Goal: Navigation & Orientation: Find specific page/section

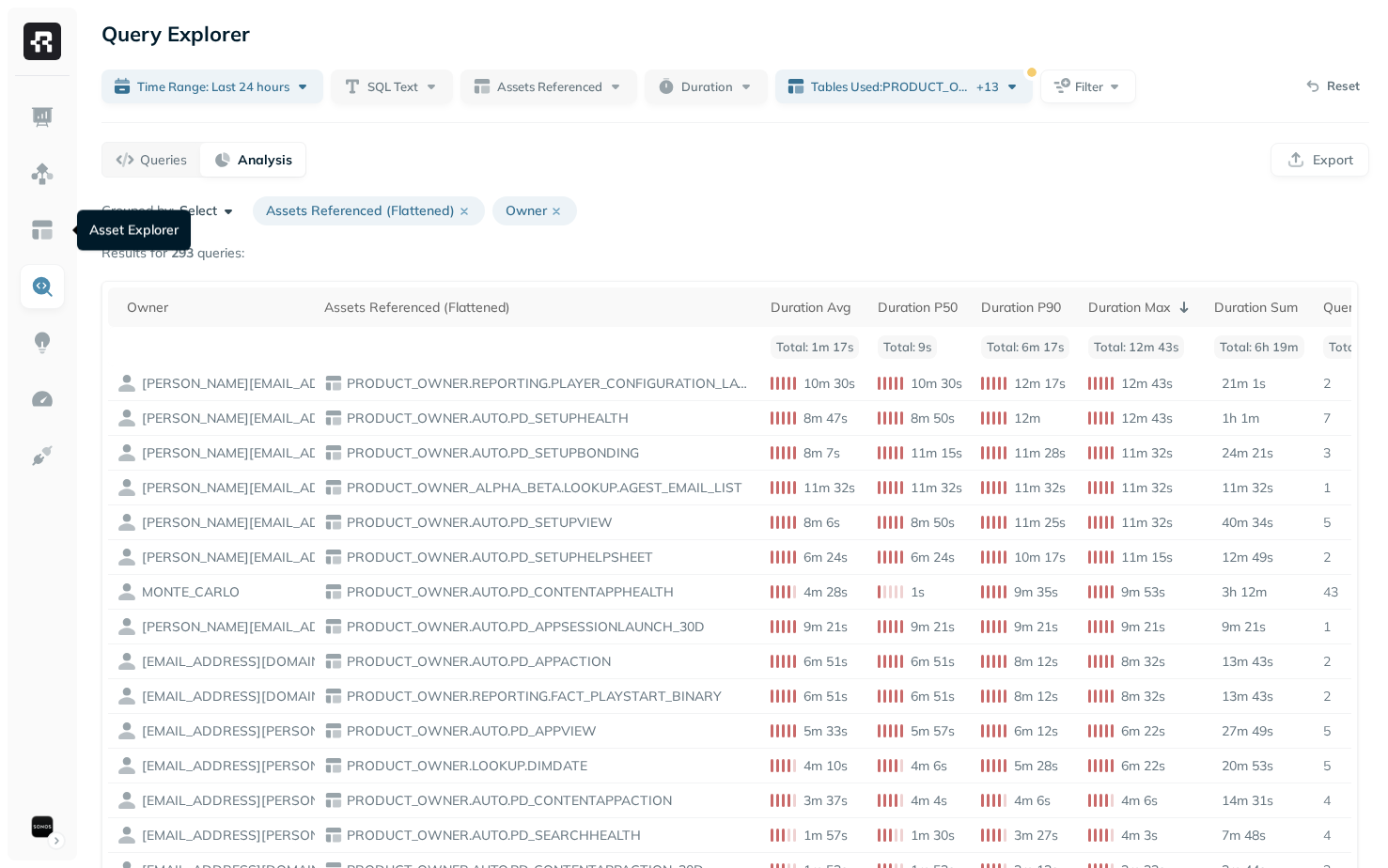
scroll to position [18, 0]
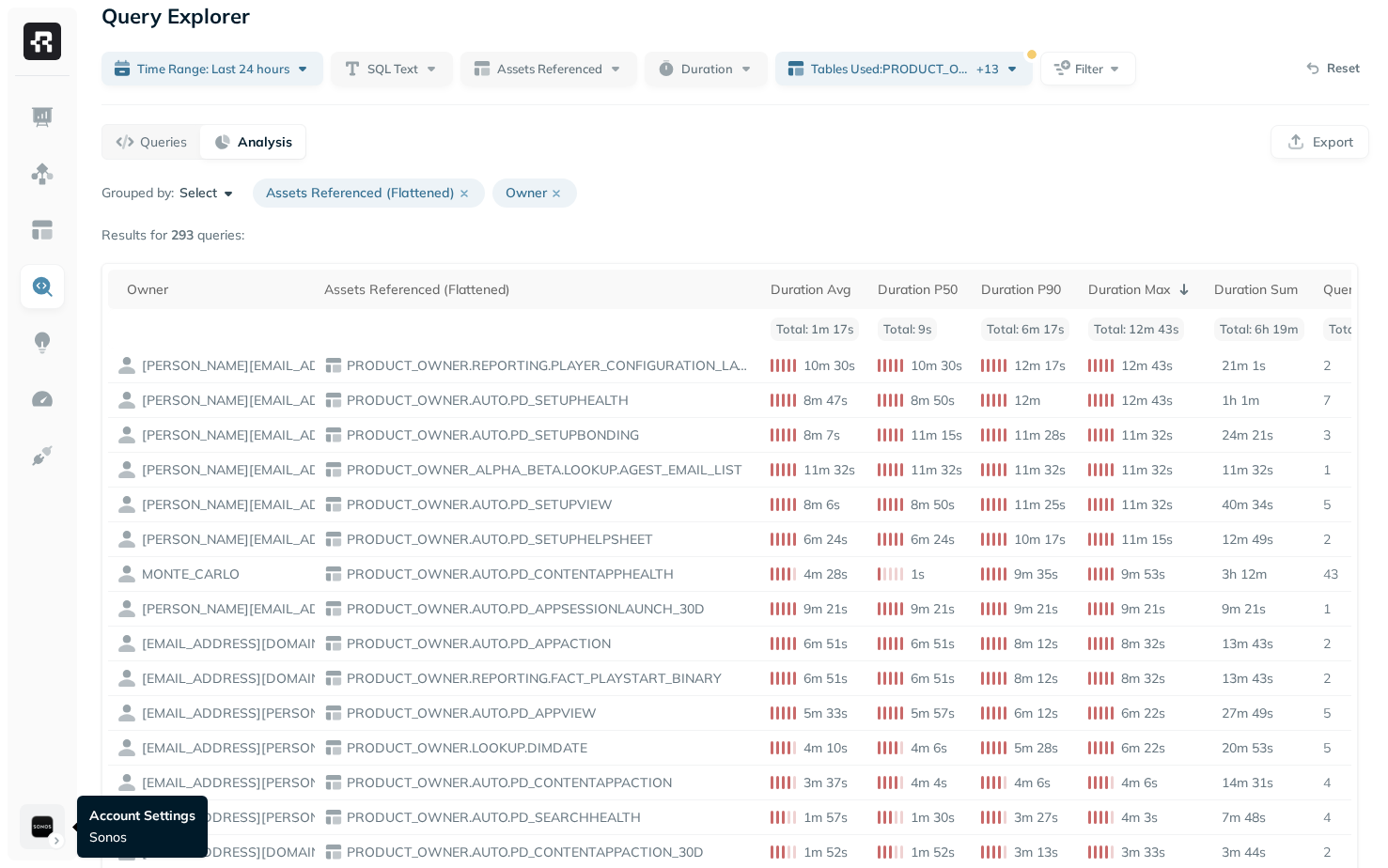
click at [42, 814] on html "Query Explorer Time Range: Last 24 hours SQL Text Assets Referenced Duration Ta…" at bounding box center [694, 477] width 1388 height 991
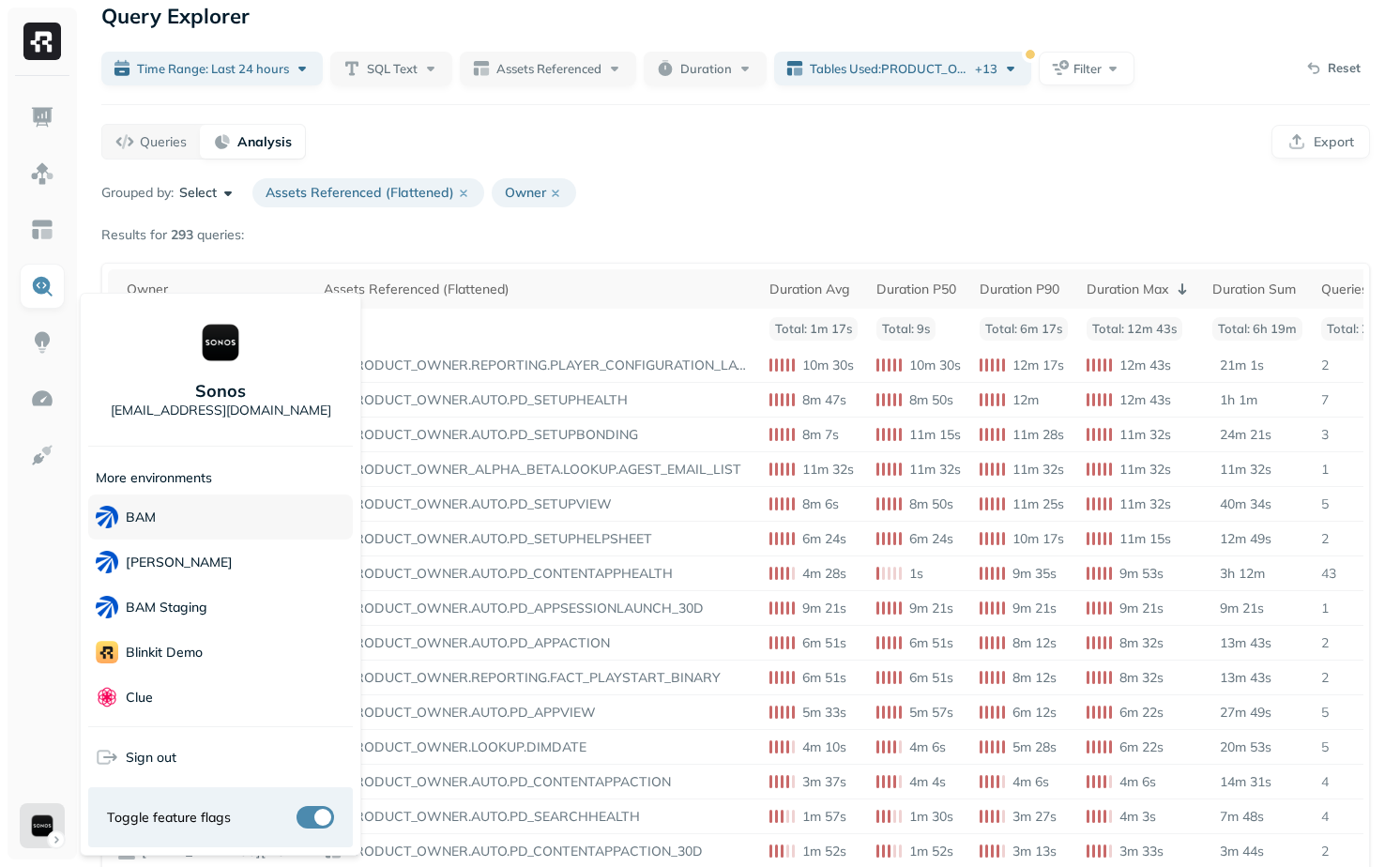
click at [188, 515] on div "BAM" at bounding box center [221, 517] width 265 height 45
click at [473, 277] on html "Query Explorer Time Range: Last 24 hours SQL Text Assets Referenced Duration Ta…" at bounding box center [700, 477] width 1400 height 989
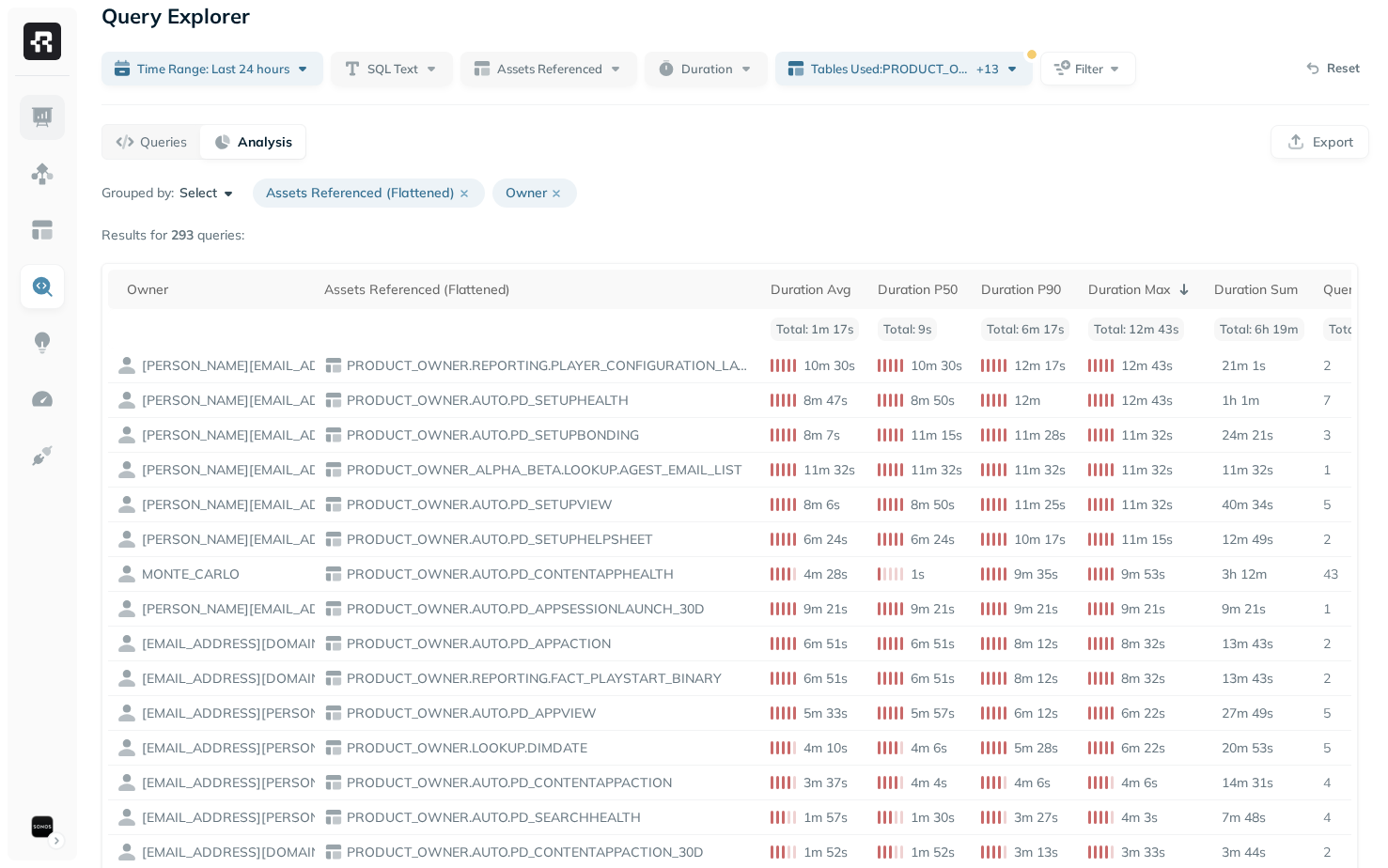
click at [50, 107] on img at bounding box center [42, 118] width 25 height 25
